Goal: Information Seeking & Learning: Find specific fact

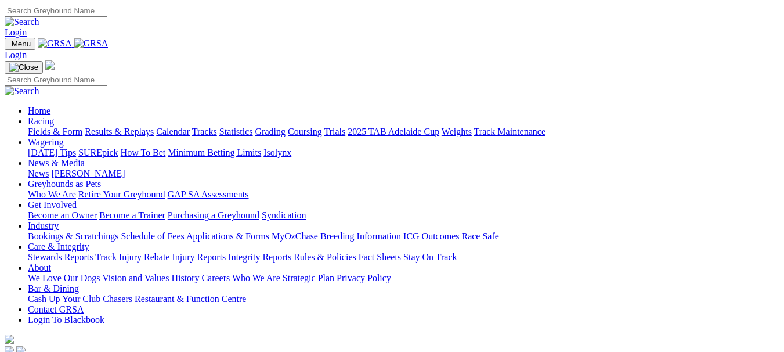
click at [54, 116] on link "Racing" at bounding box center [41, 121] width 26 height 10
click at [146, 127] on link "Results & Replays" at bounding box center [119, 132] width 69 height 10
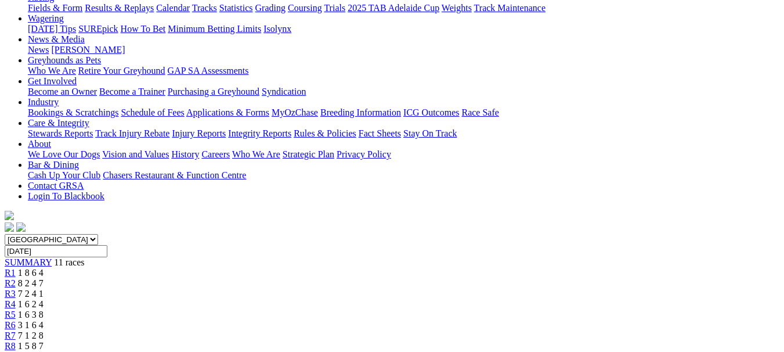
scroll to position [144, 0]
click at [16, 279] on span "R2" at bounding box center [10, 284] width 11 height 10
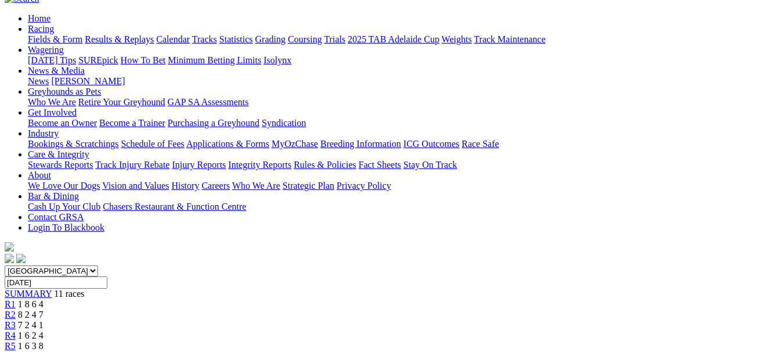
scroll to position [108, 0]
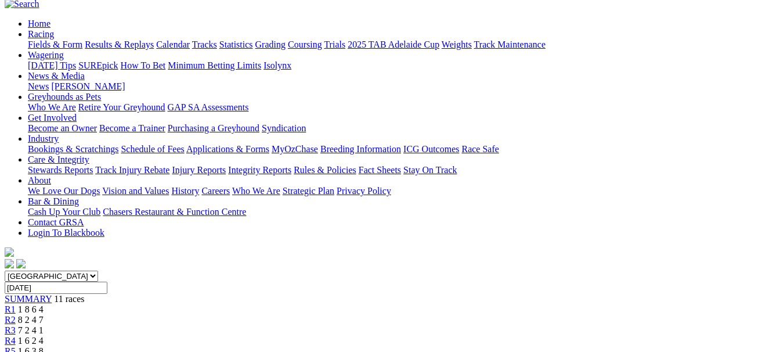
click at [16, 325] on span "R3" at bounding box center [10, 330] width 11 height 10
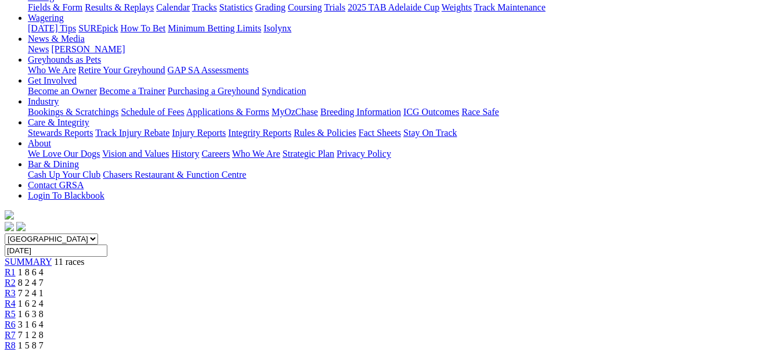
scroll to position [124, 0]
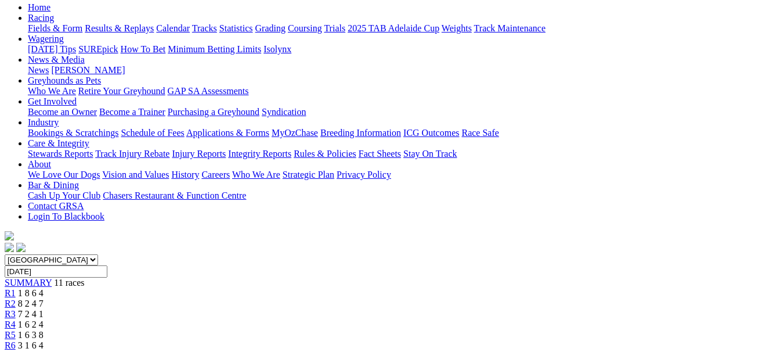
click at [44, 319] on span "1 6 2 4" at bounding box center [31, 324] width 26 height 10
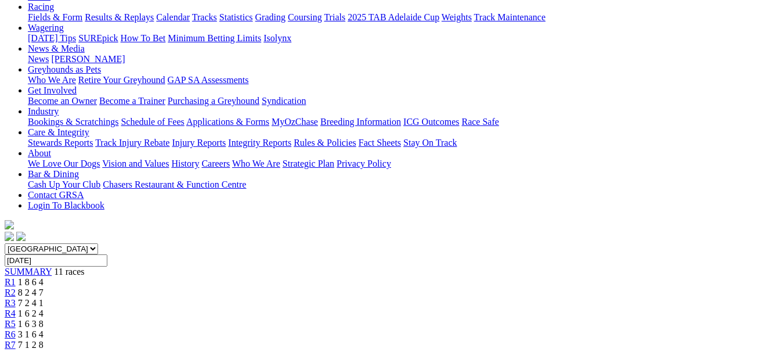
scroll to position [135, 0]
click at [16, 330] on link "R6" at bounding box center [10, 335] width 11 height 10
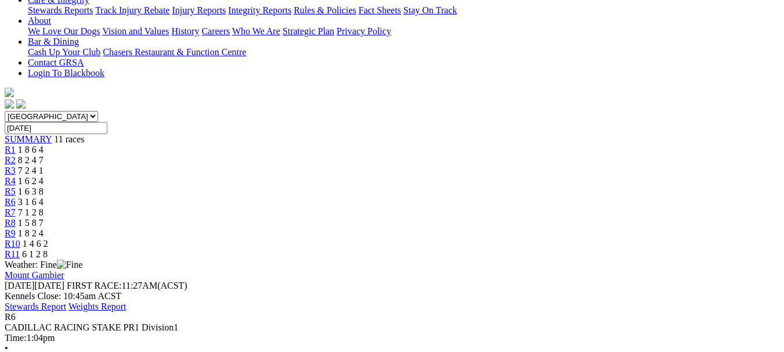
scroll to position [268, 0]
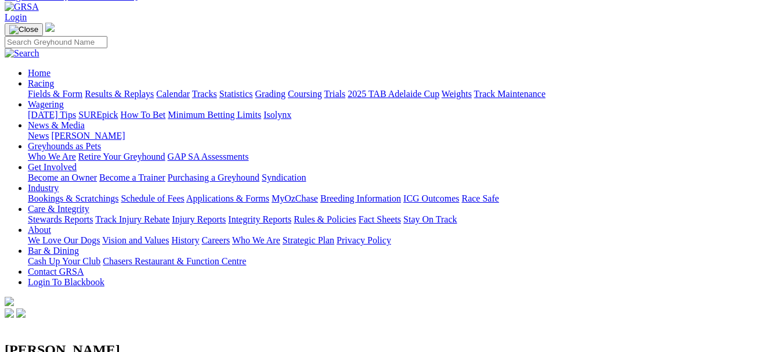
scroll to position [58, 0]
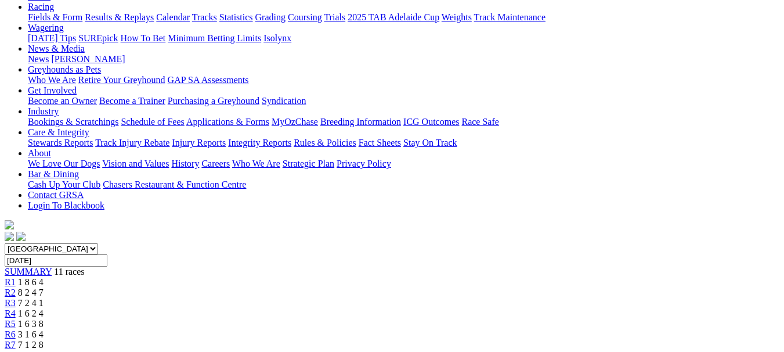
scroll to position [135, 0]
click at [16, 340] on link "R7" at bounding box center [10, 345] width 11 height 10
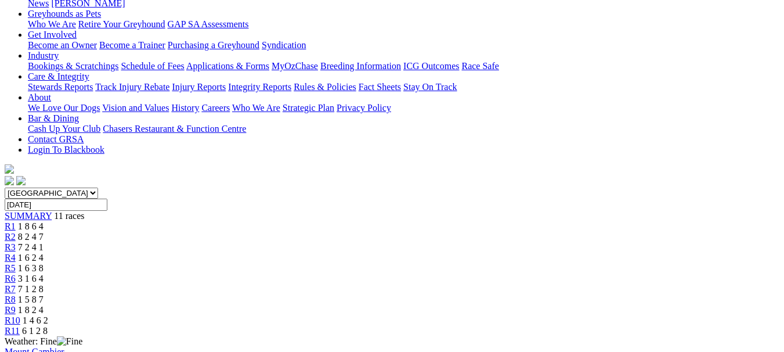
scroll to position [239, 0]
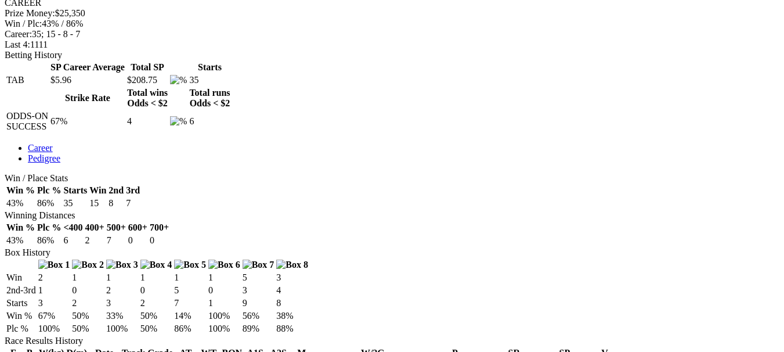
scroll to position [513, 0]
